Goal: Check status

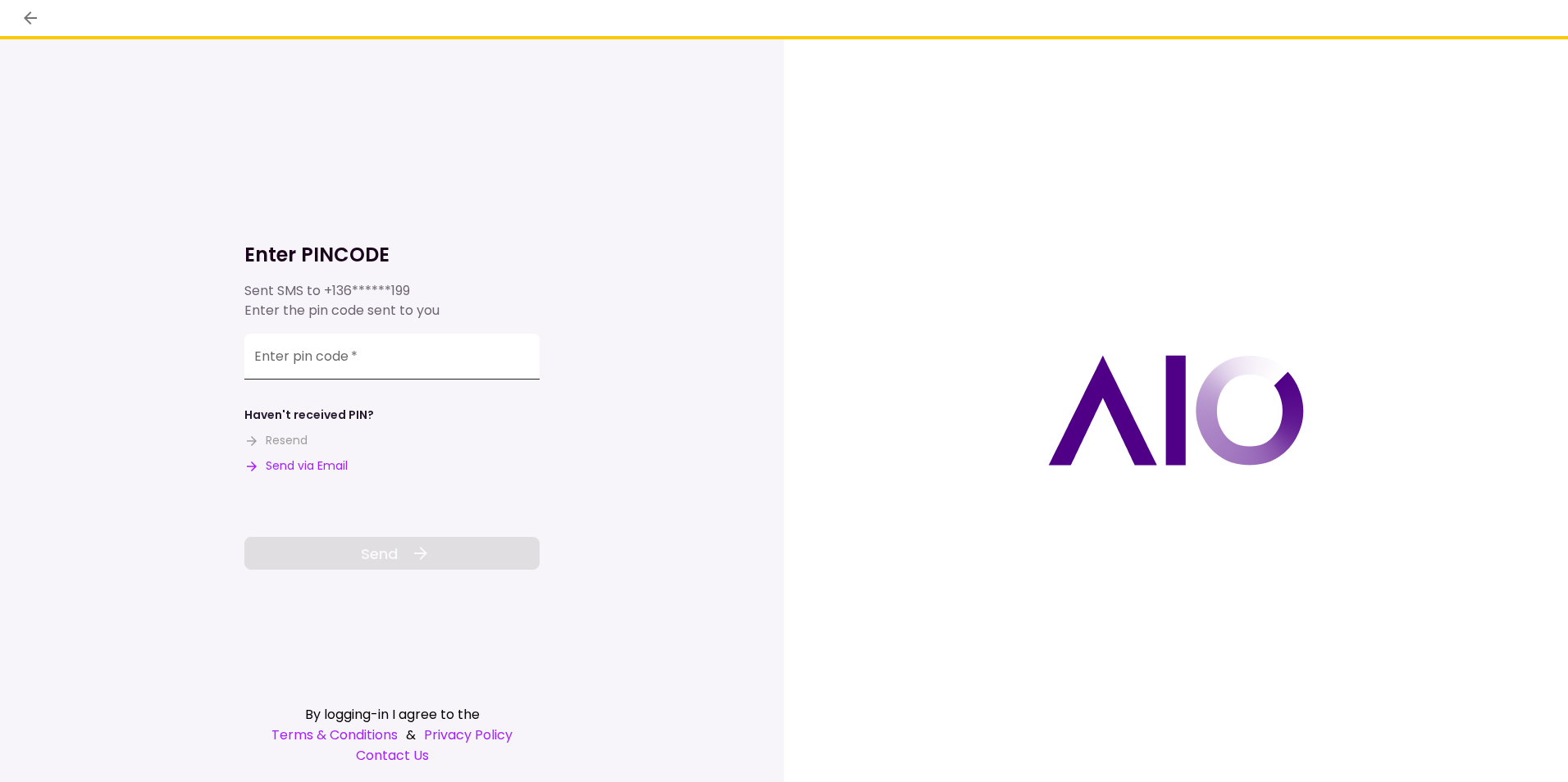
click at [452, 361] on input "Enter pin code   *" at bounding box center [392, 356] width 295 height 46
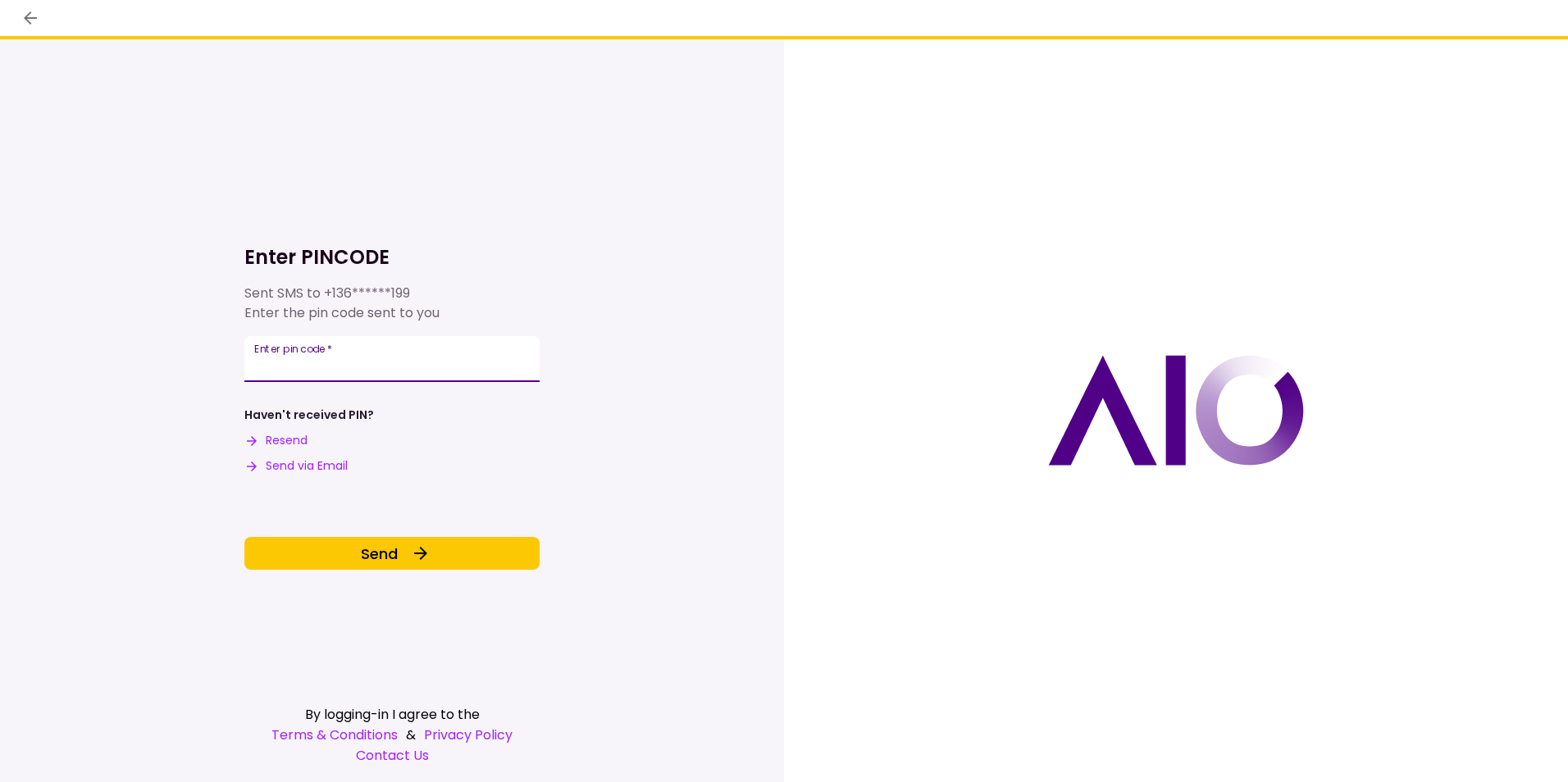
type input "******"
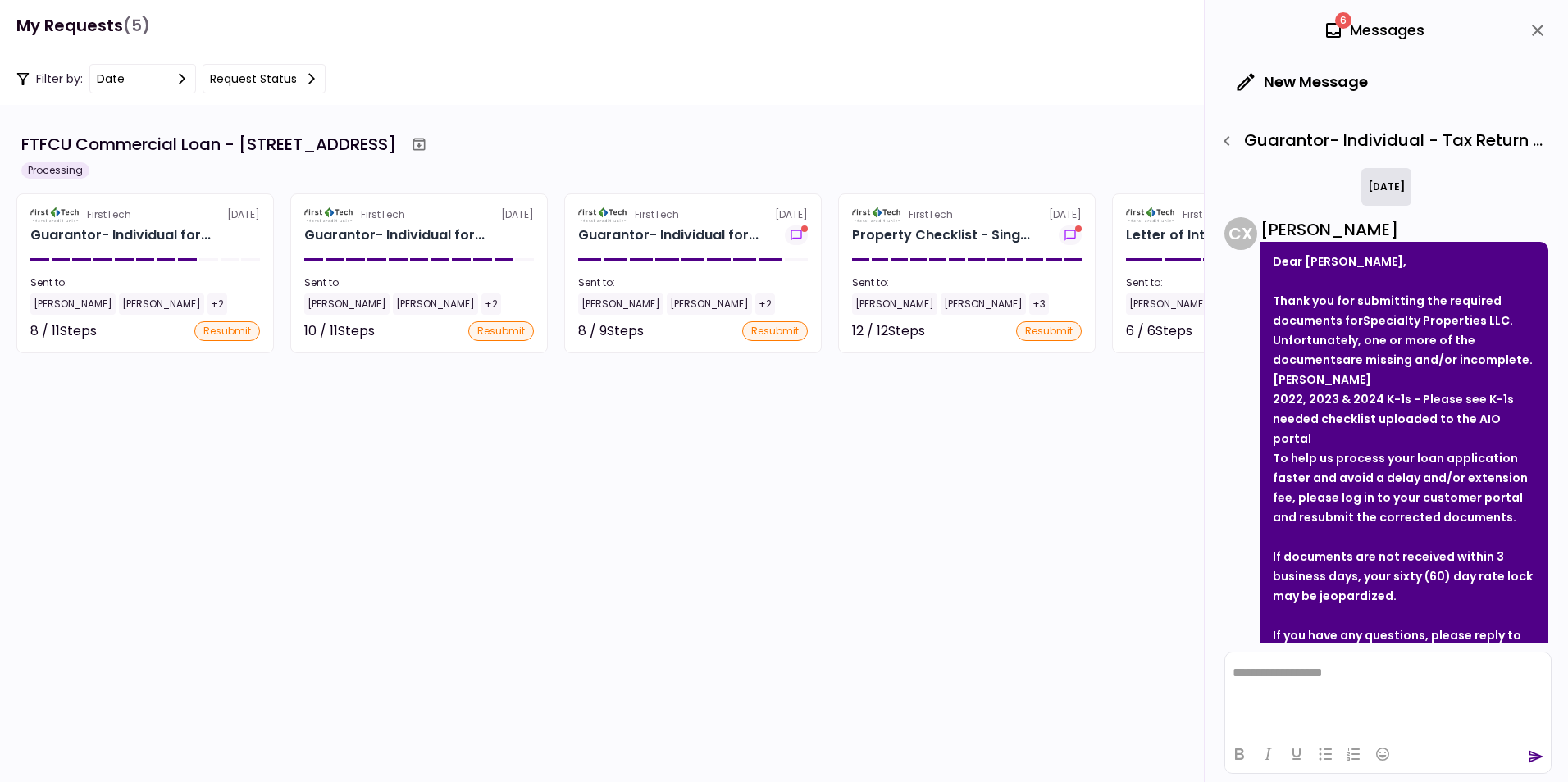
scroll to position [96, 0]
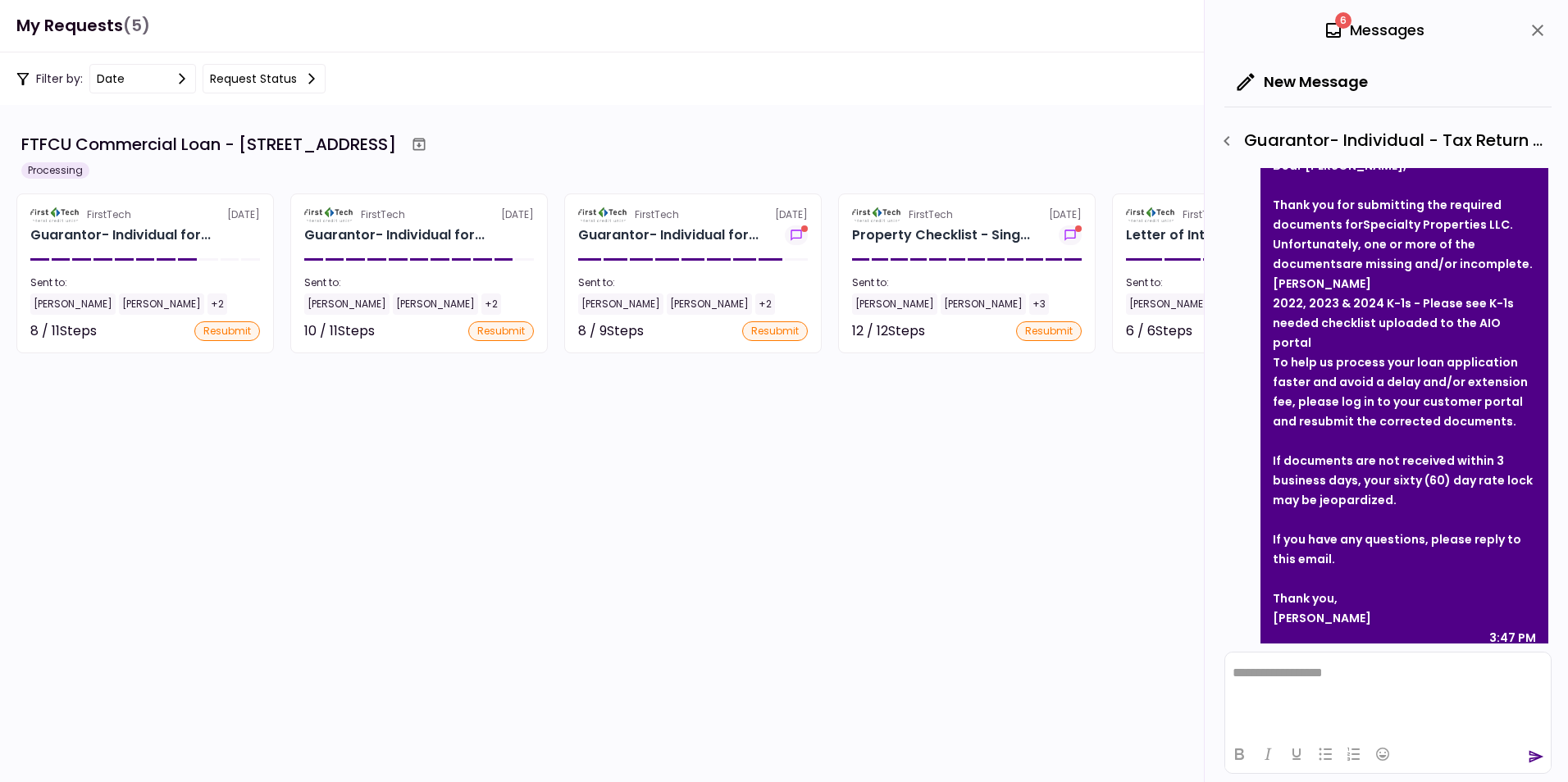
click at [1536, 31] on icon "close" at bounding box center [1537, 30] width 12 height 12
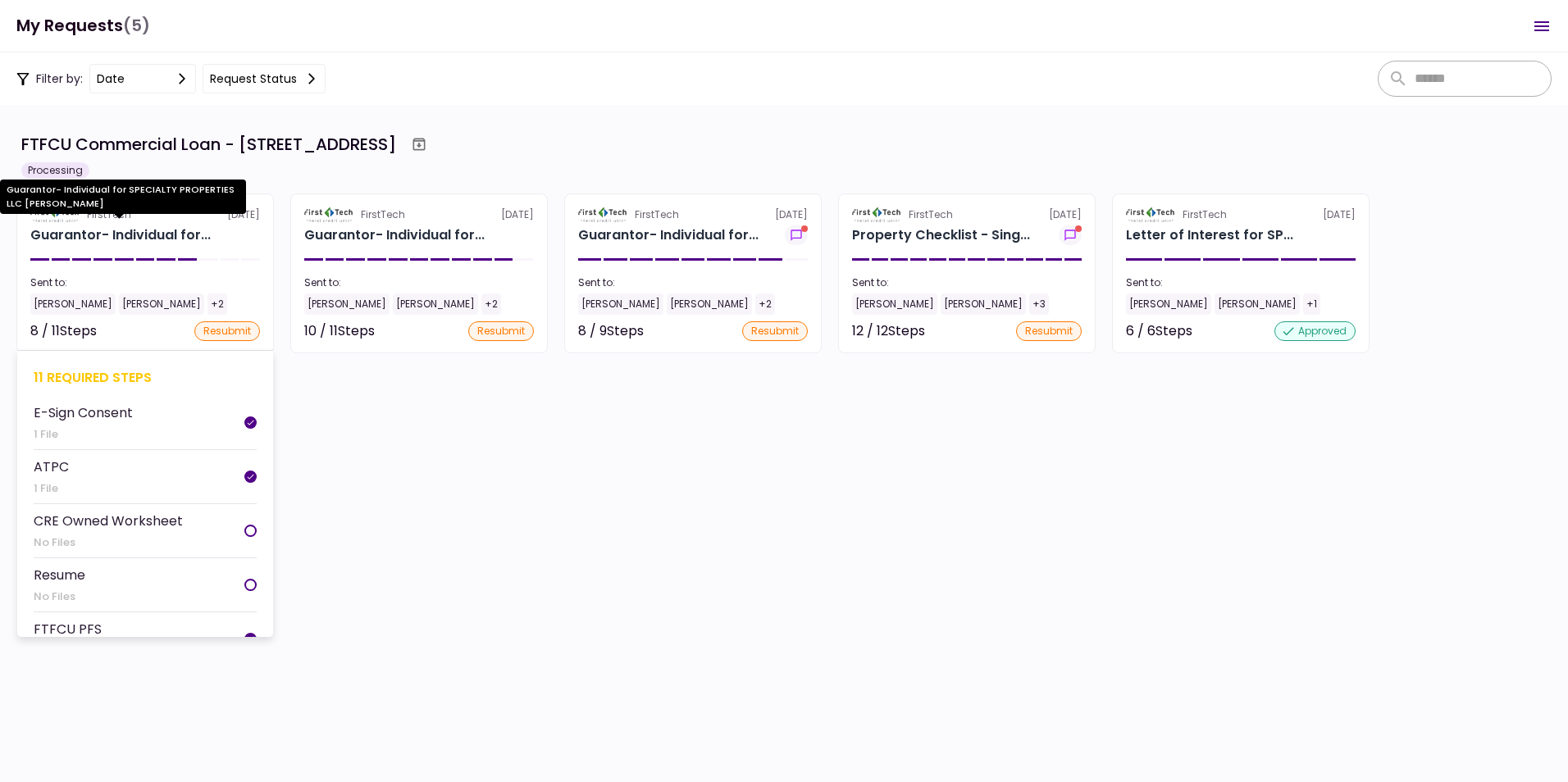
click at [80, 228] on div "Guarantor- Individual for..." at bounding box center [120, 236] width 180 height 20
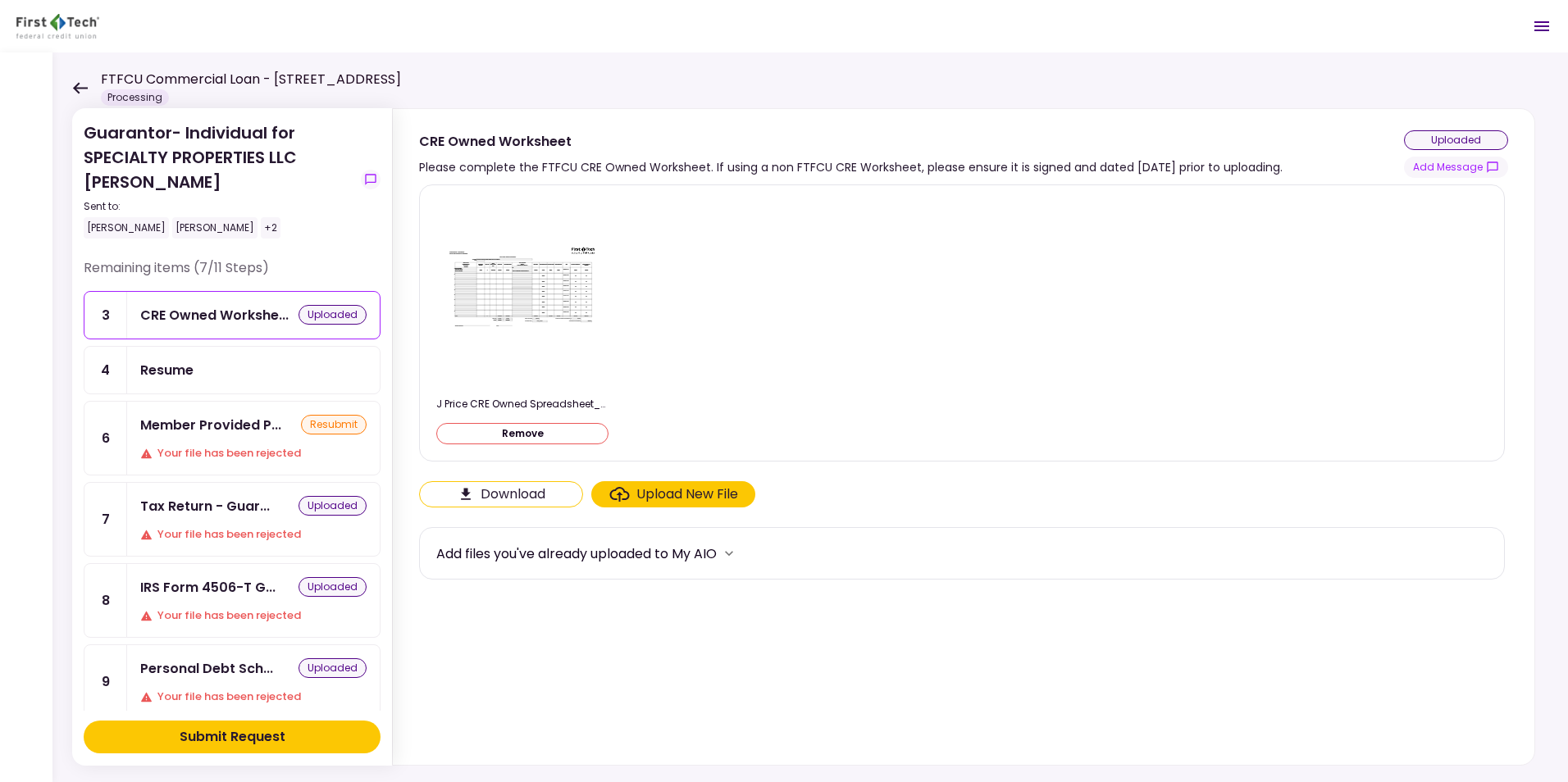
click at [80, 82] on icon at bounding box center [80, 88] width 15 height 13
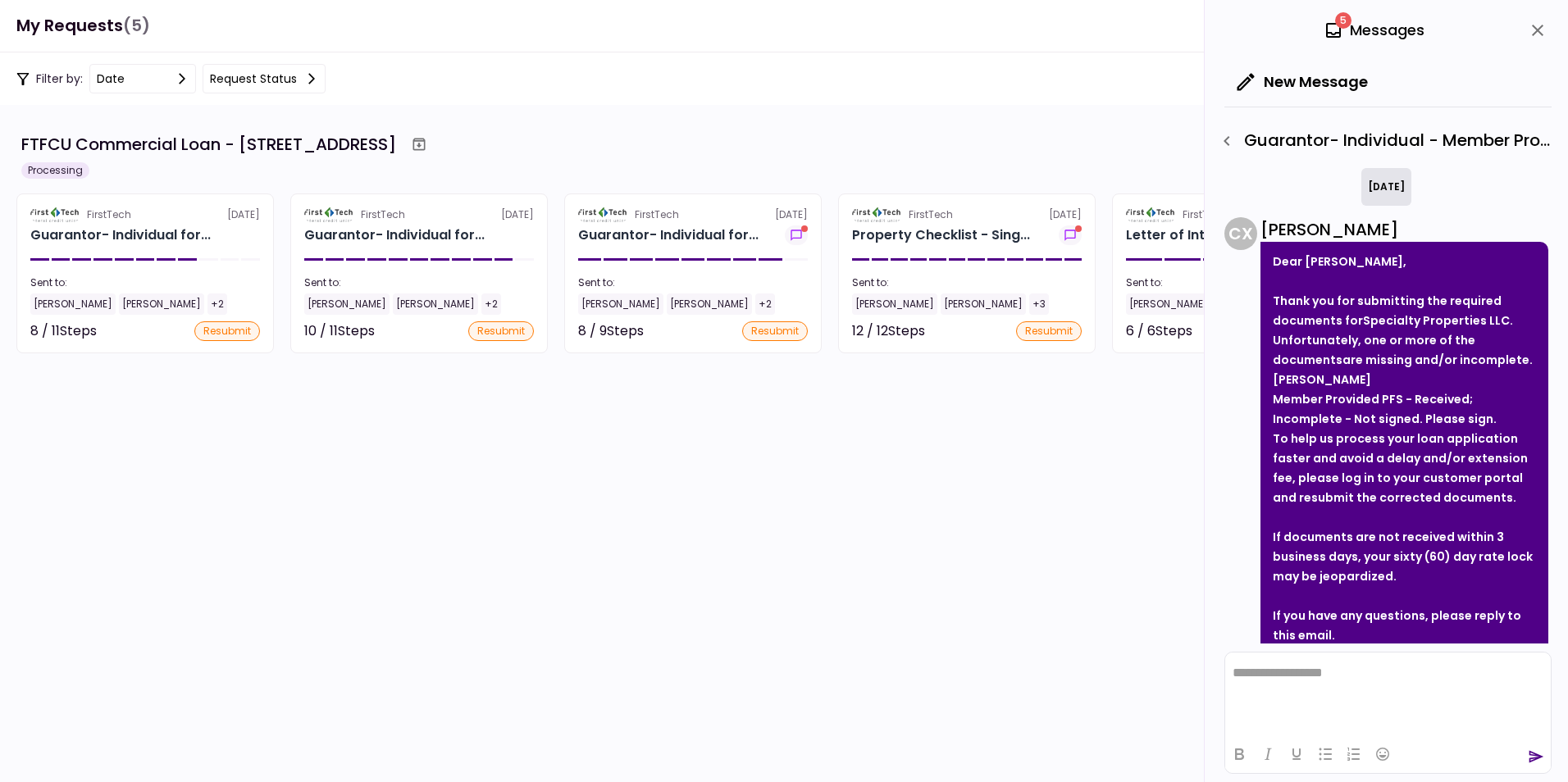
scroll to position [96, 0]
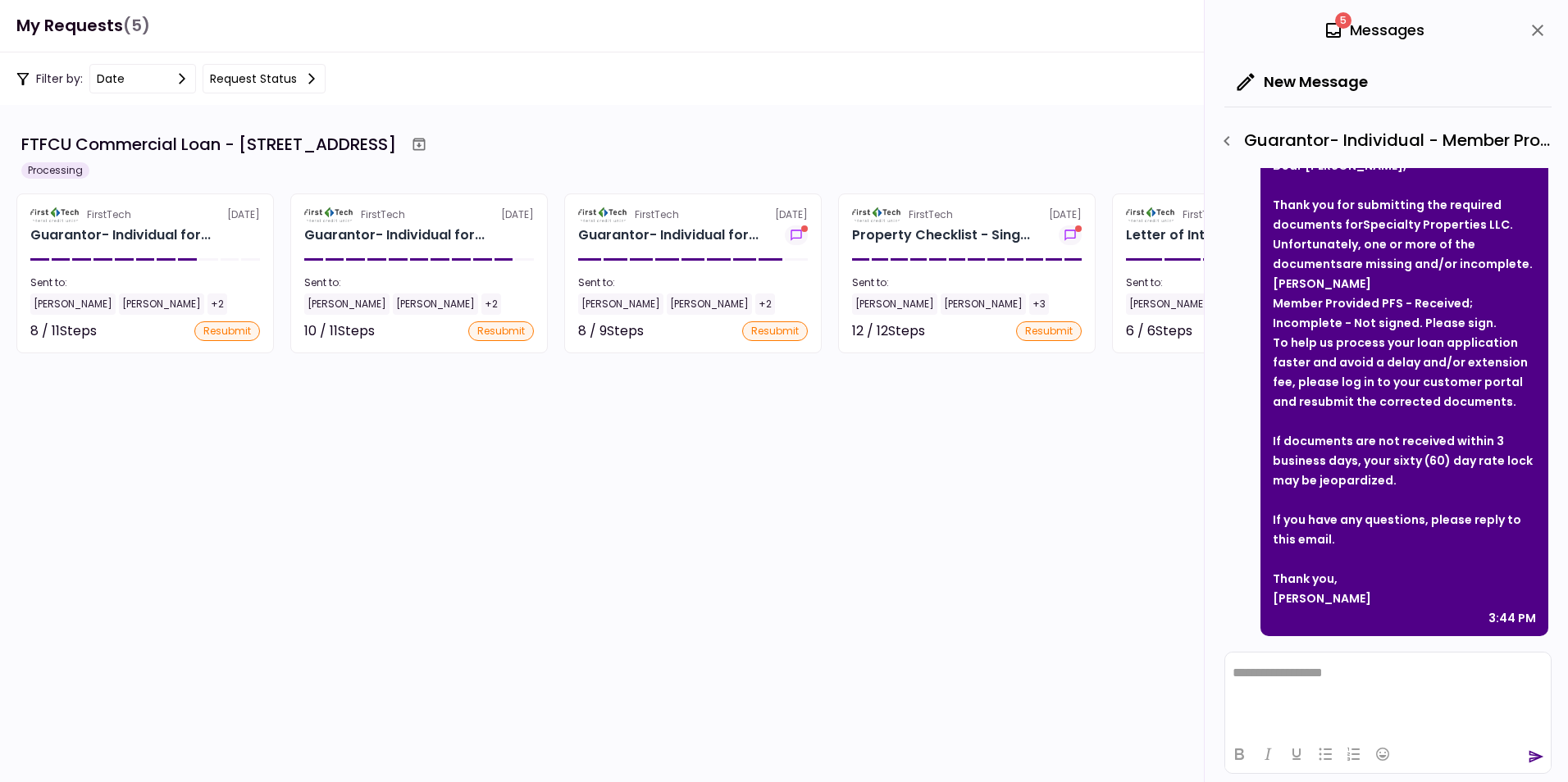
click at [1538, 30] on icon "close" at bounding box center [1537, 30] width 12 height 12
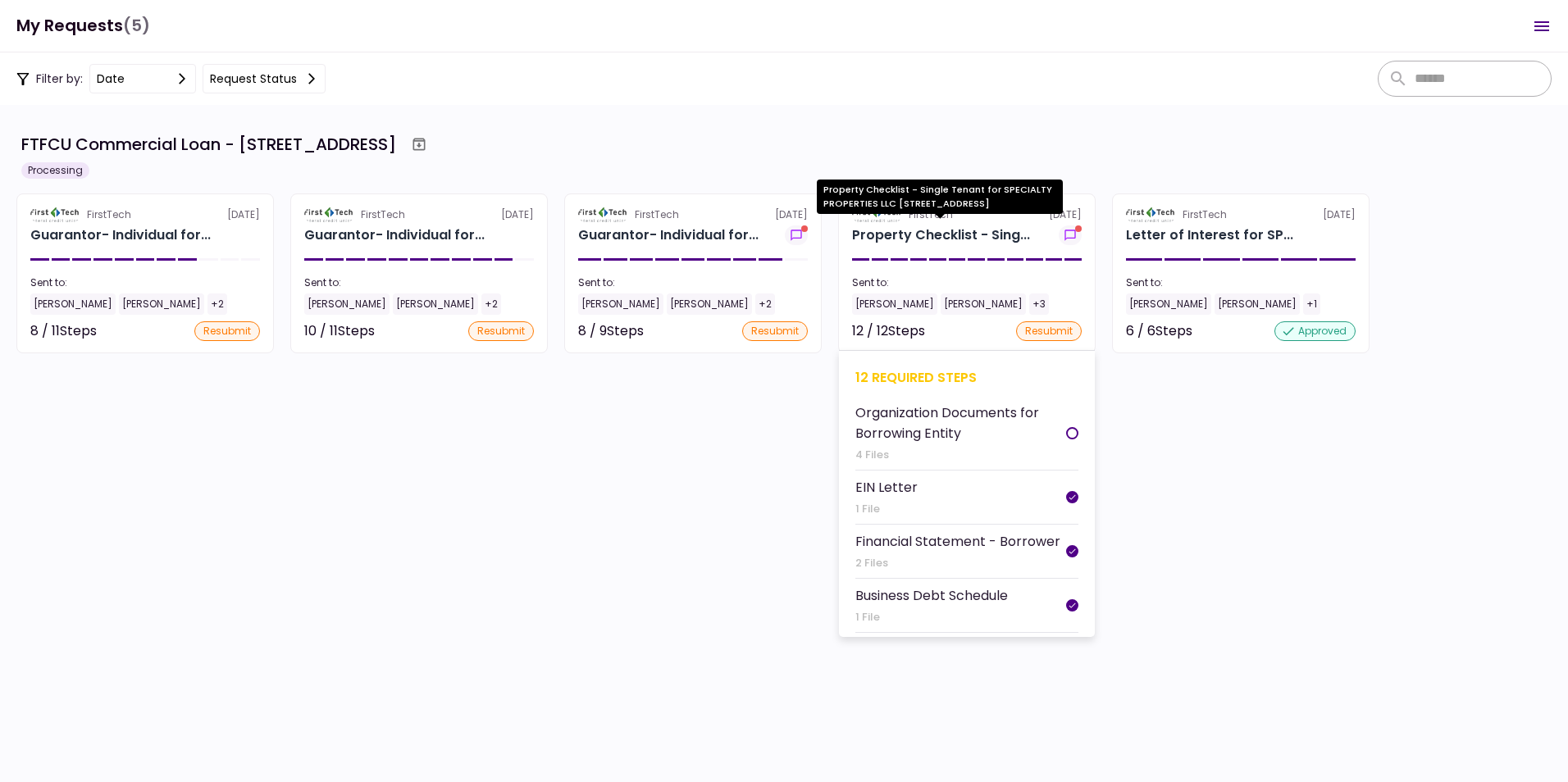
click at [927, 228] on div "Property Checklist - Sing..." at bounding box center [941, 236] width 178 height 20
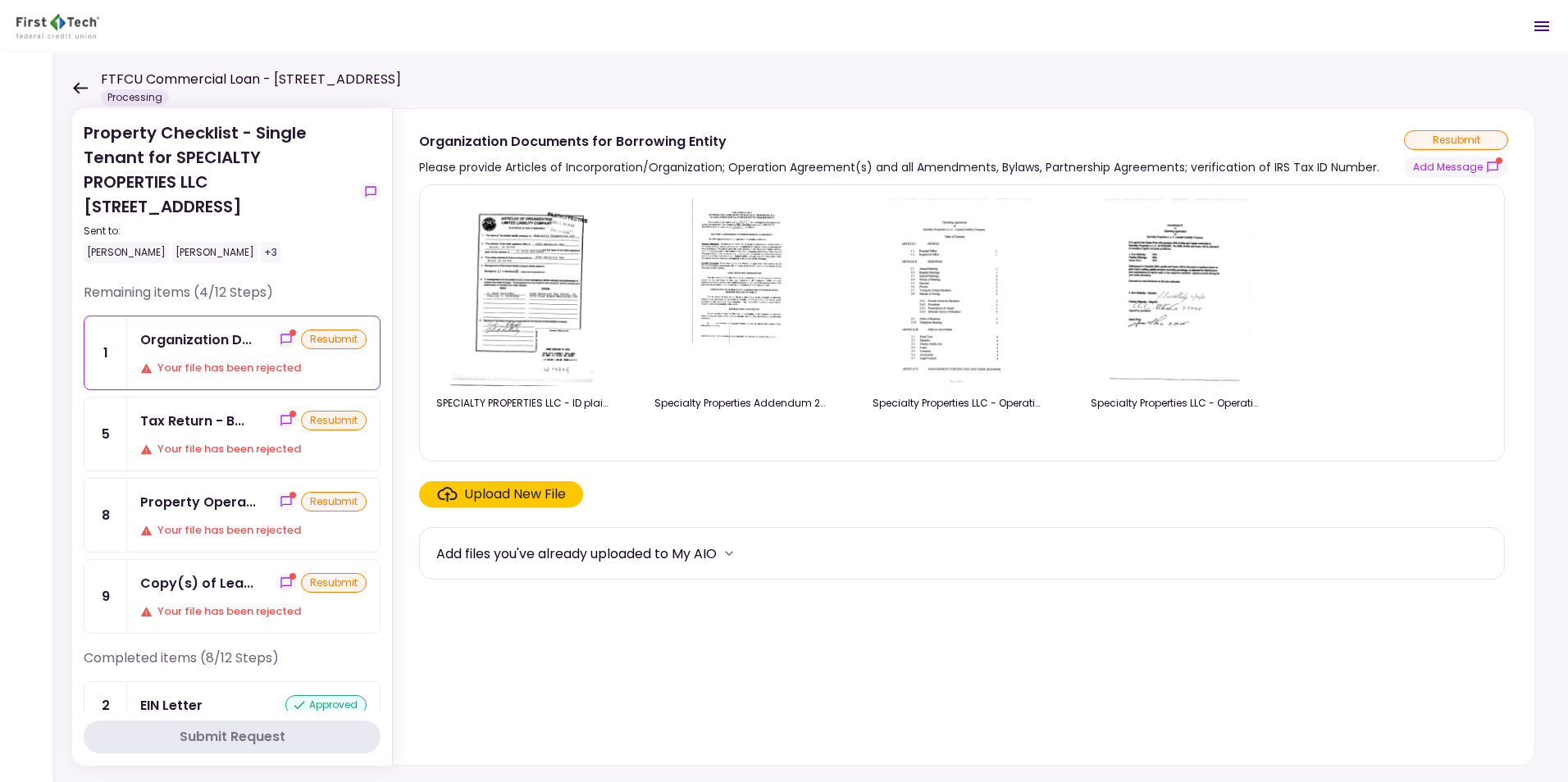
click at [80, 86] on icon at bounding box center [80, 88] width 15 height 13
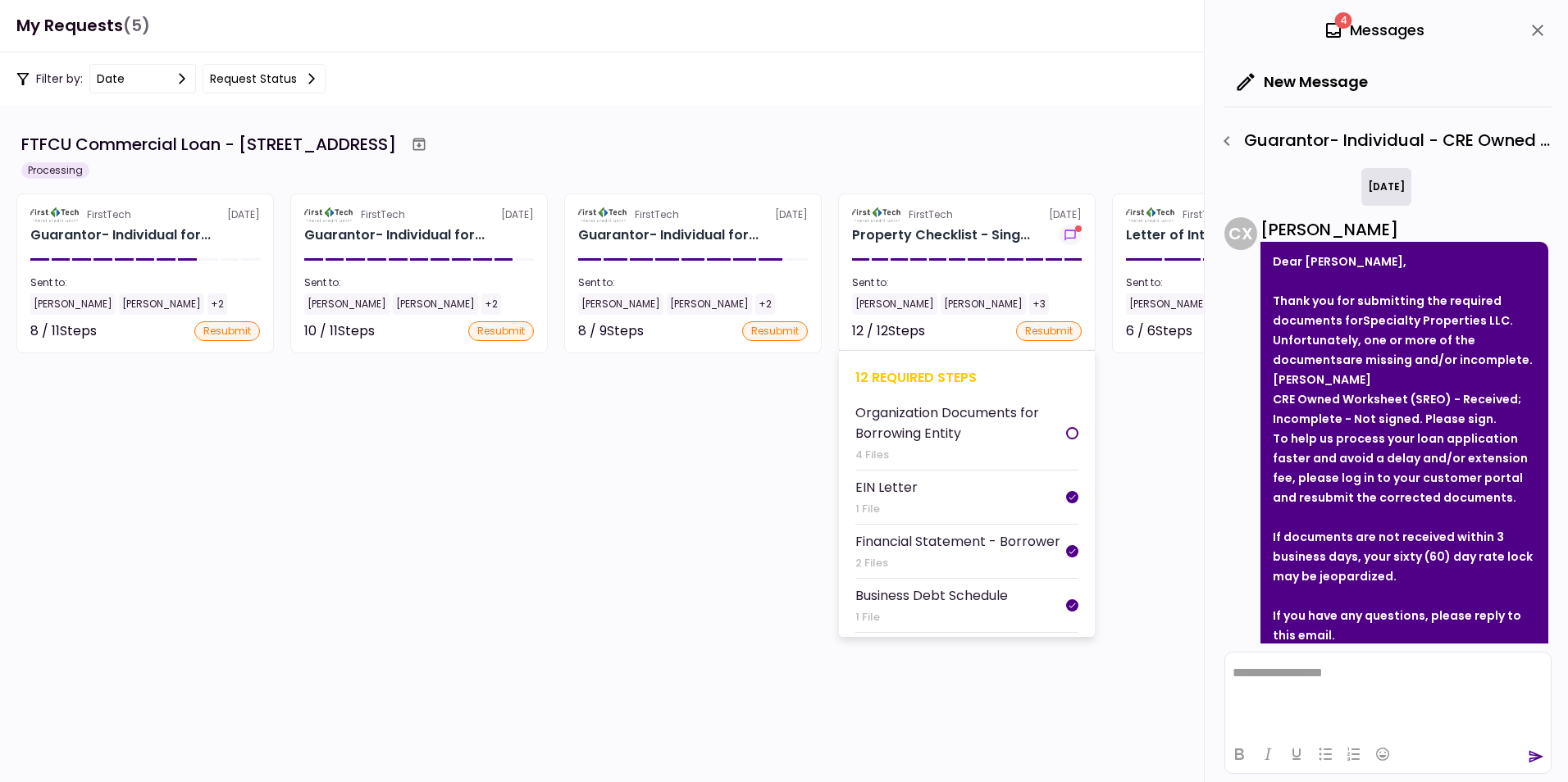
scroll to position [96, 0]
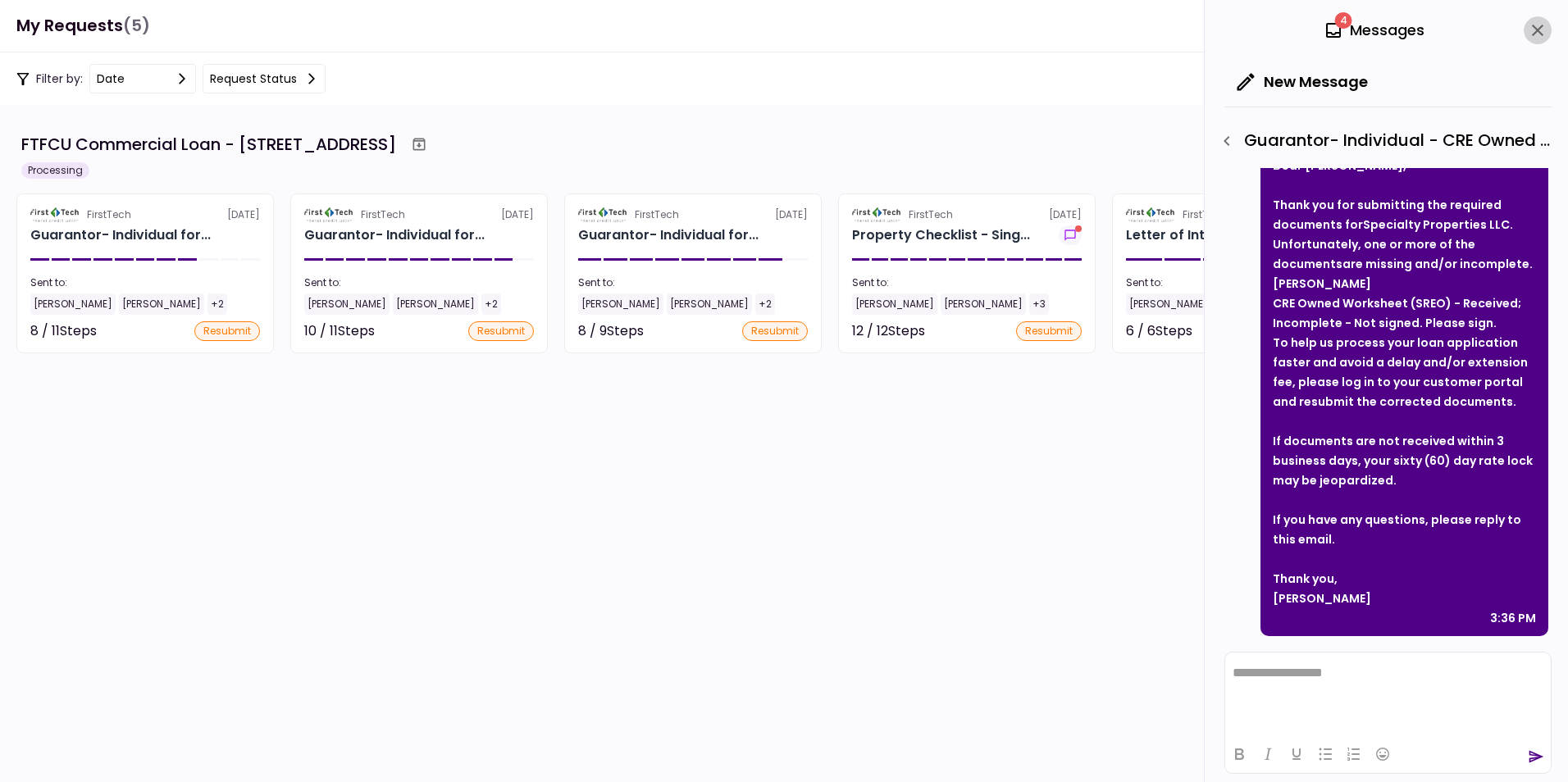
click at [1541, 26] on icon "close" at bounding box center [1537, 30] width 12 height 12
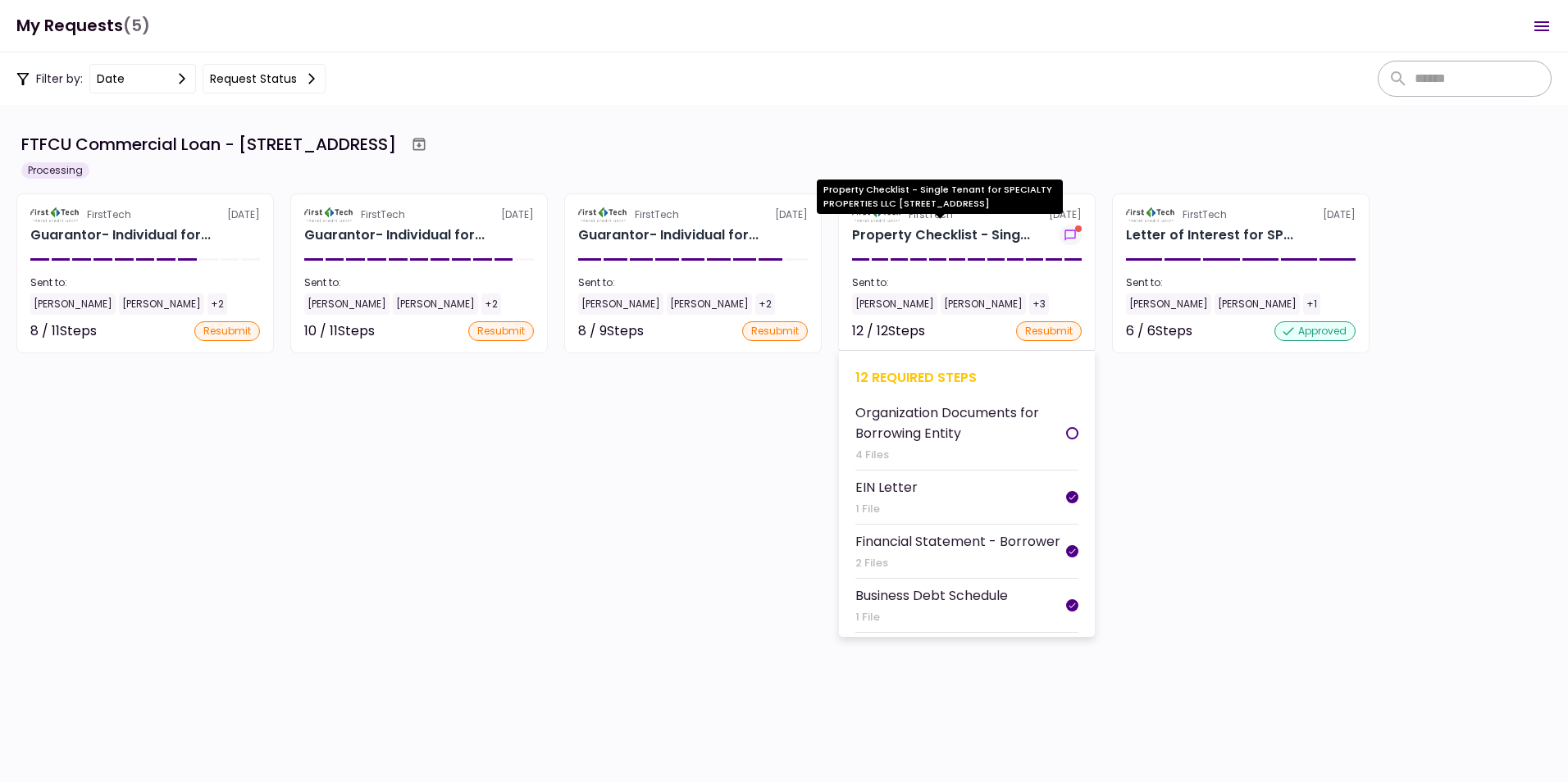
click at [914, 227] on div "Property Checklist - Sing..." at bounding box center [941, 236] width 178 height 20
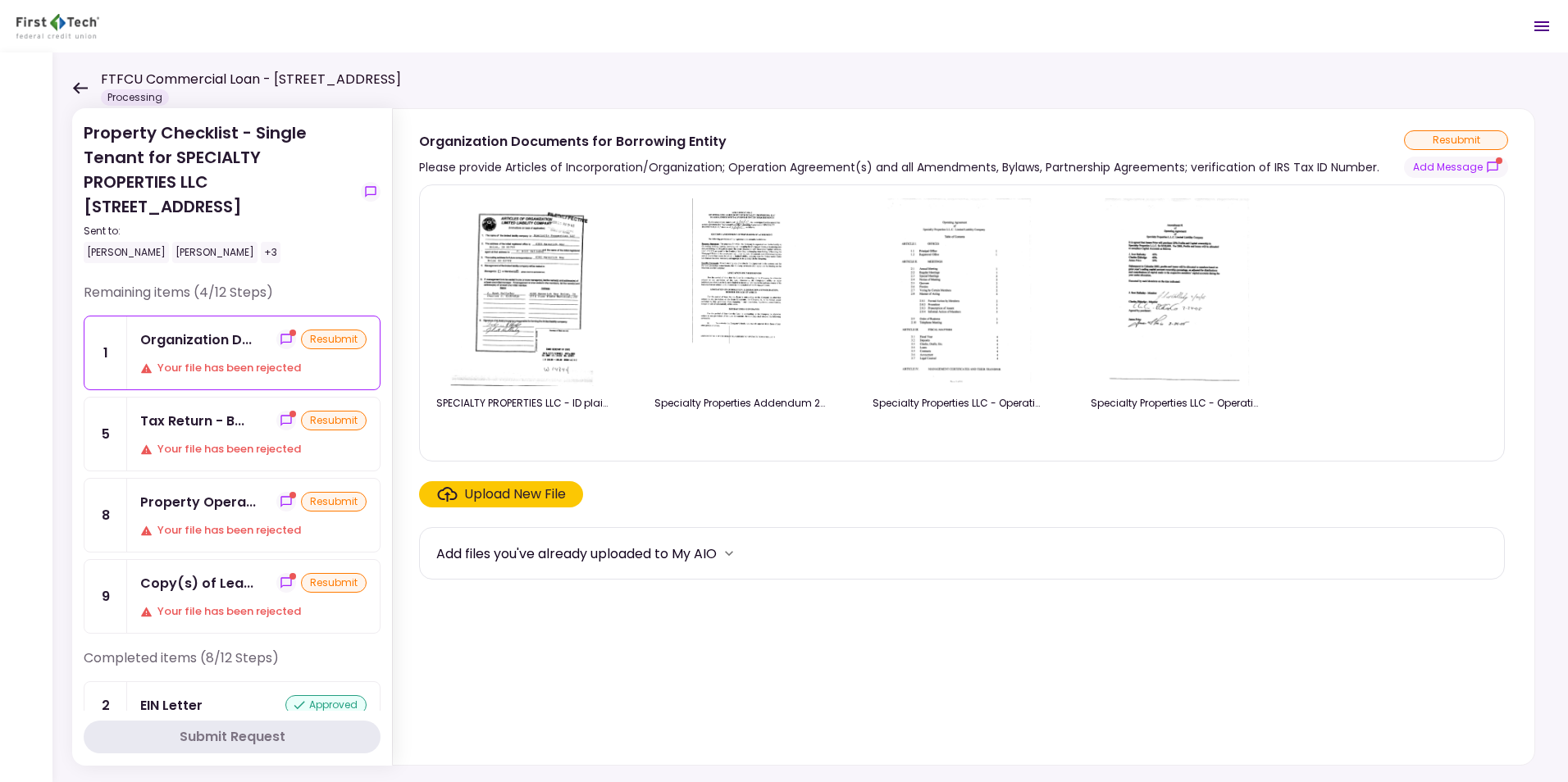
click at [82, 81] on div "FTFCU Commercial Loan - [STREET_ADDRESS] Processing" at bounding box center [237, 88] width 329 height 36
click at [80, 87] on icon at bounding box center [81, 87] width 15 height 12
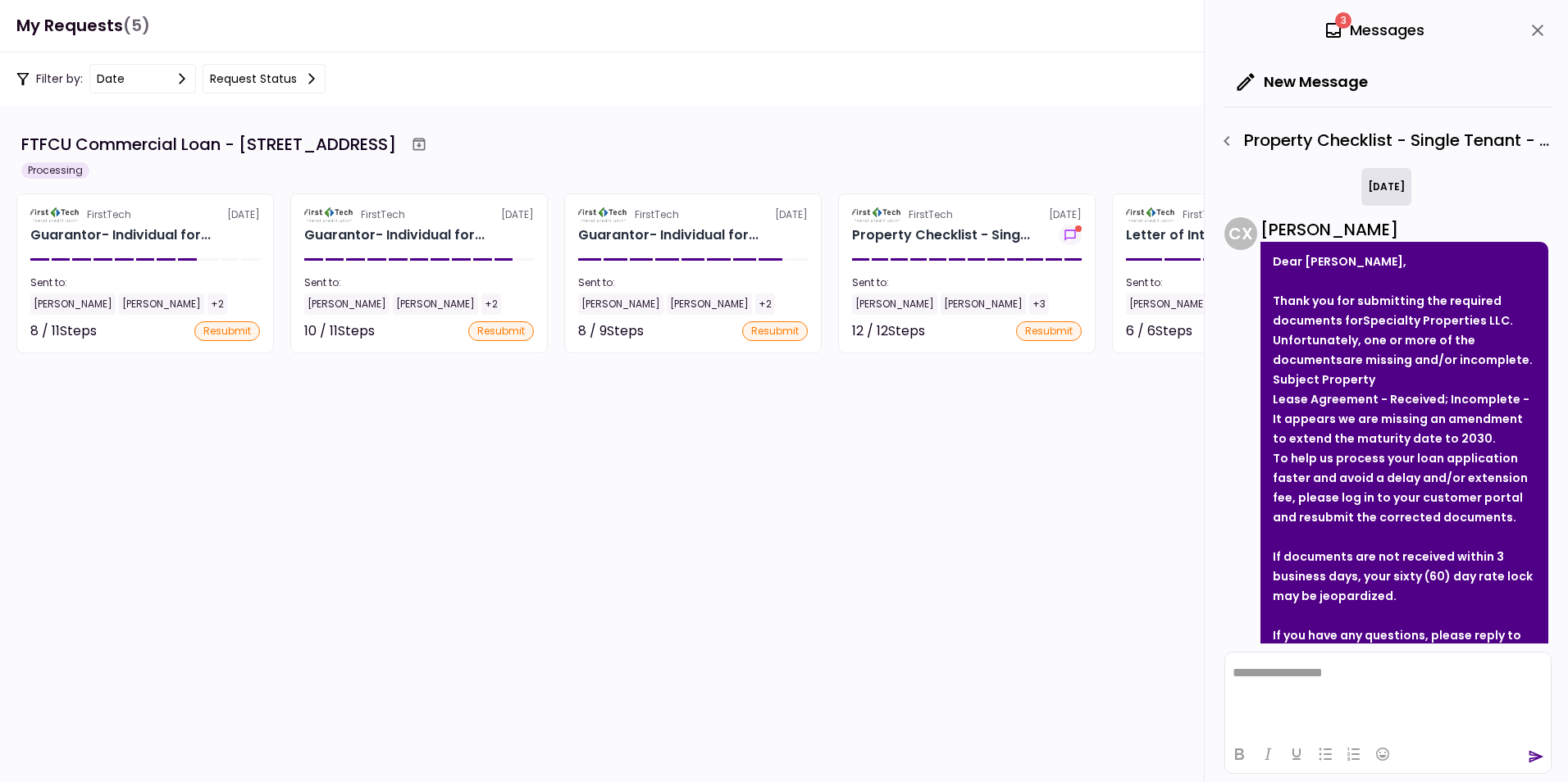
scroll to position [116, 0]
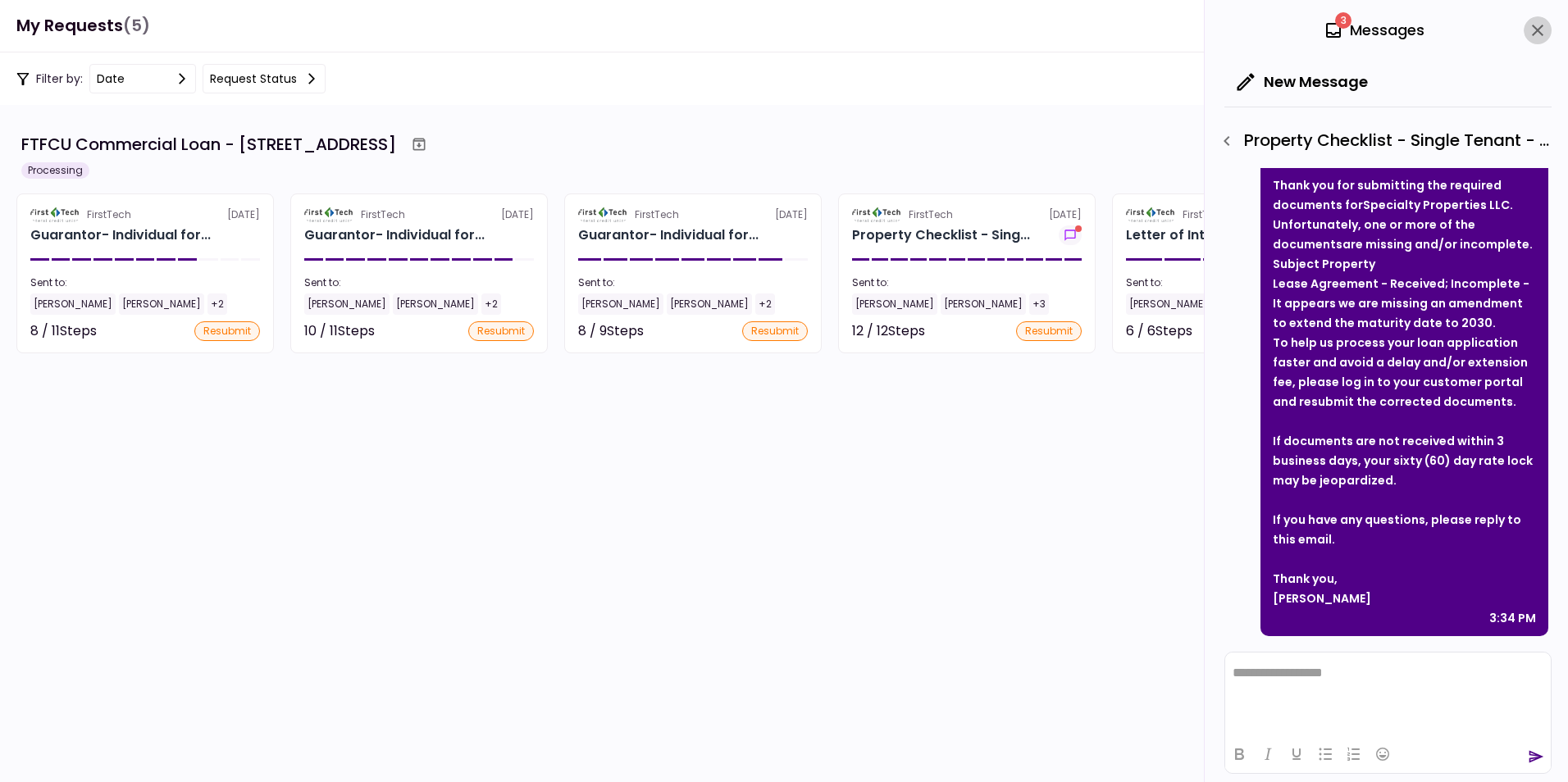
click at [1536, 30] on icon "close" at bounding box center [1538, 31] width 20 height 20
